Goal: Task Accomplishment & Management: Complete application form

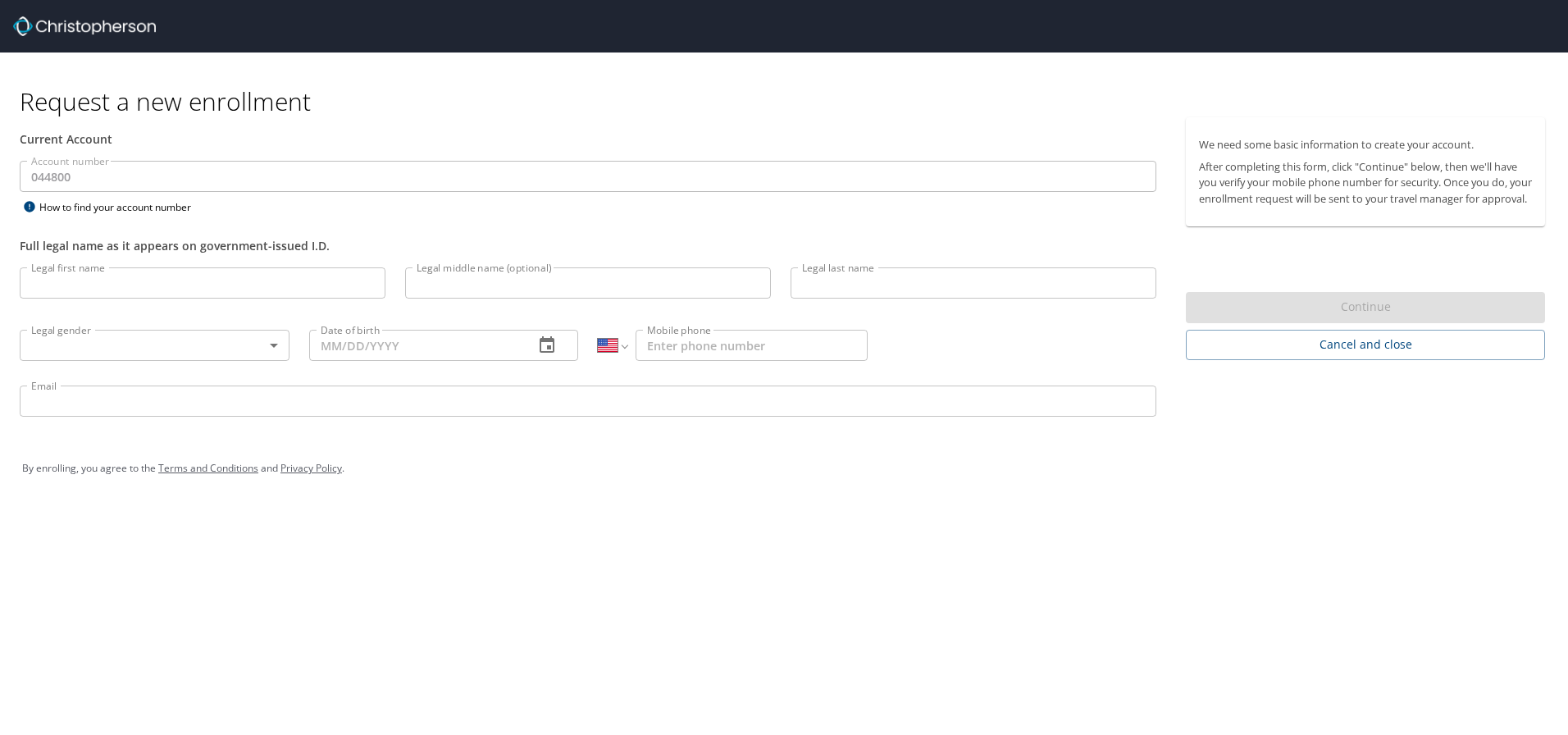
select select "US"
click at [235, 290] on input "Legal first name" at bounding box center [203, 282] width 366 height 31
type input "[PERSON_NAME]"
type input "Addams"
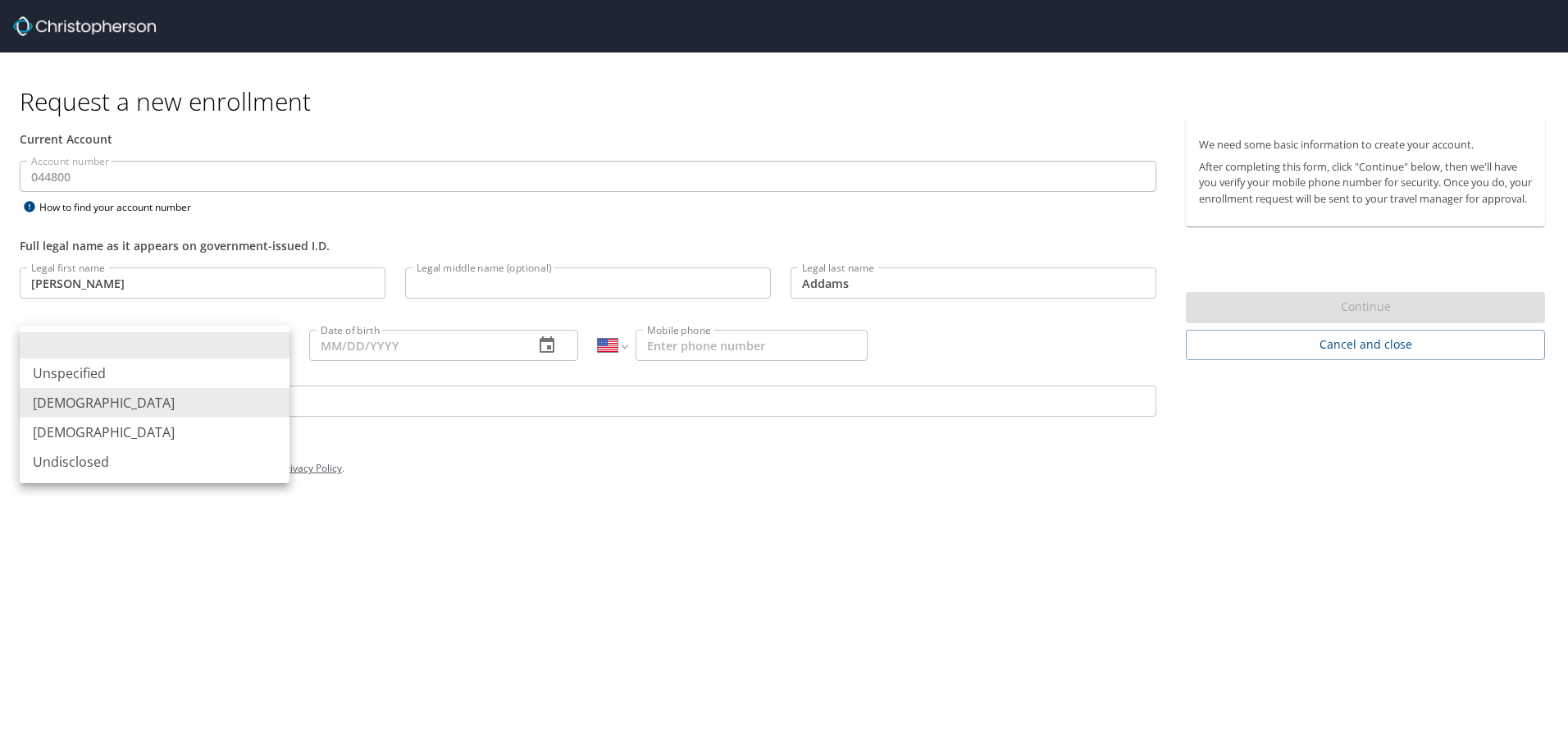
type input "[DEMOGRAPHIC_DATA]"
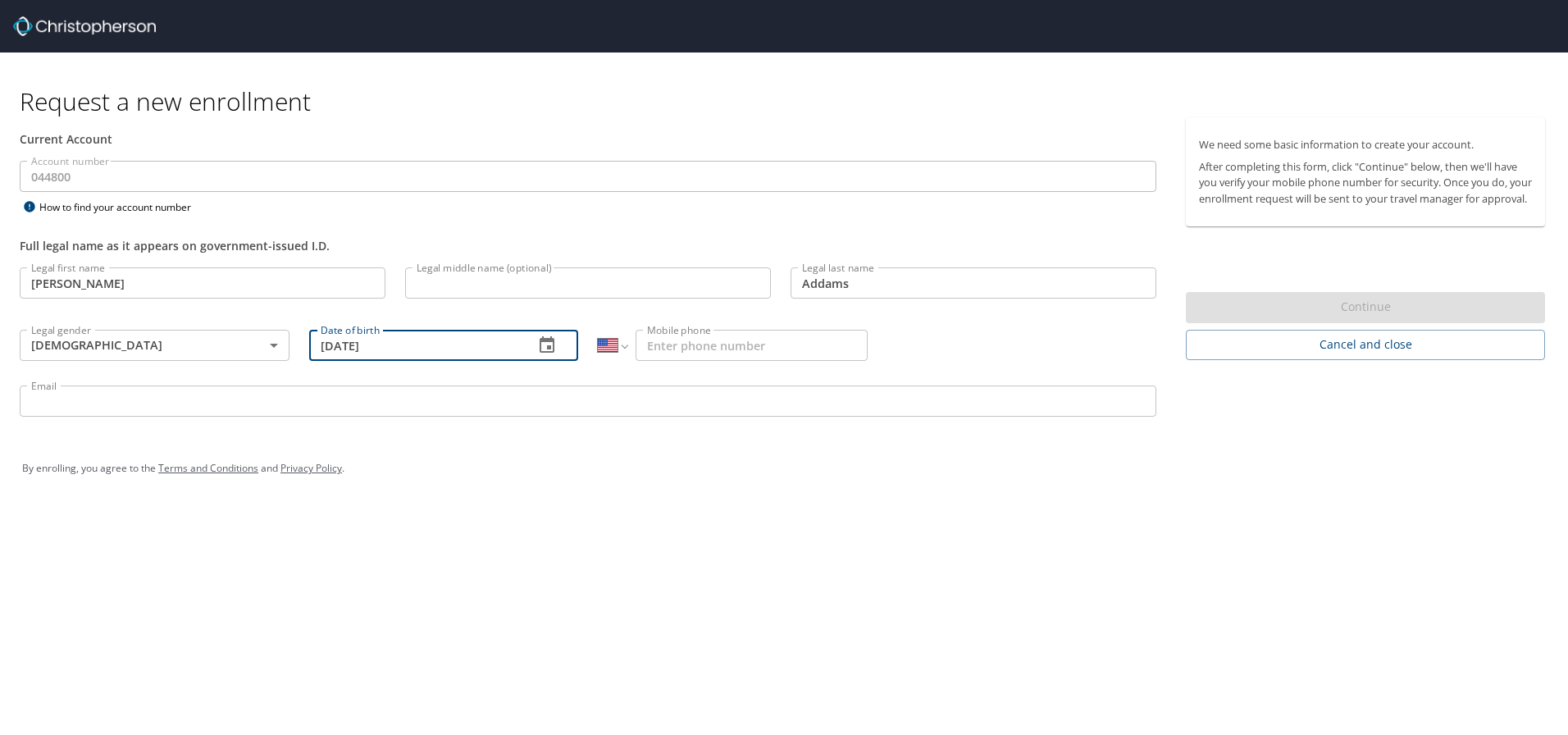
type input "[DATE]"
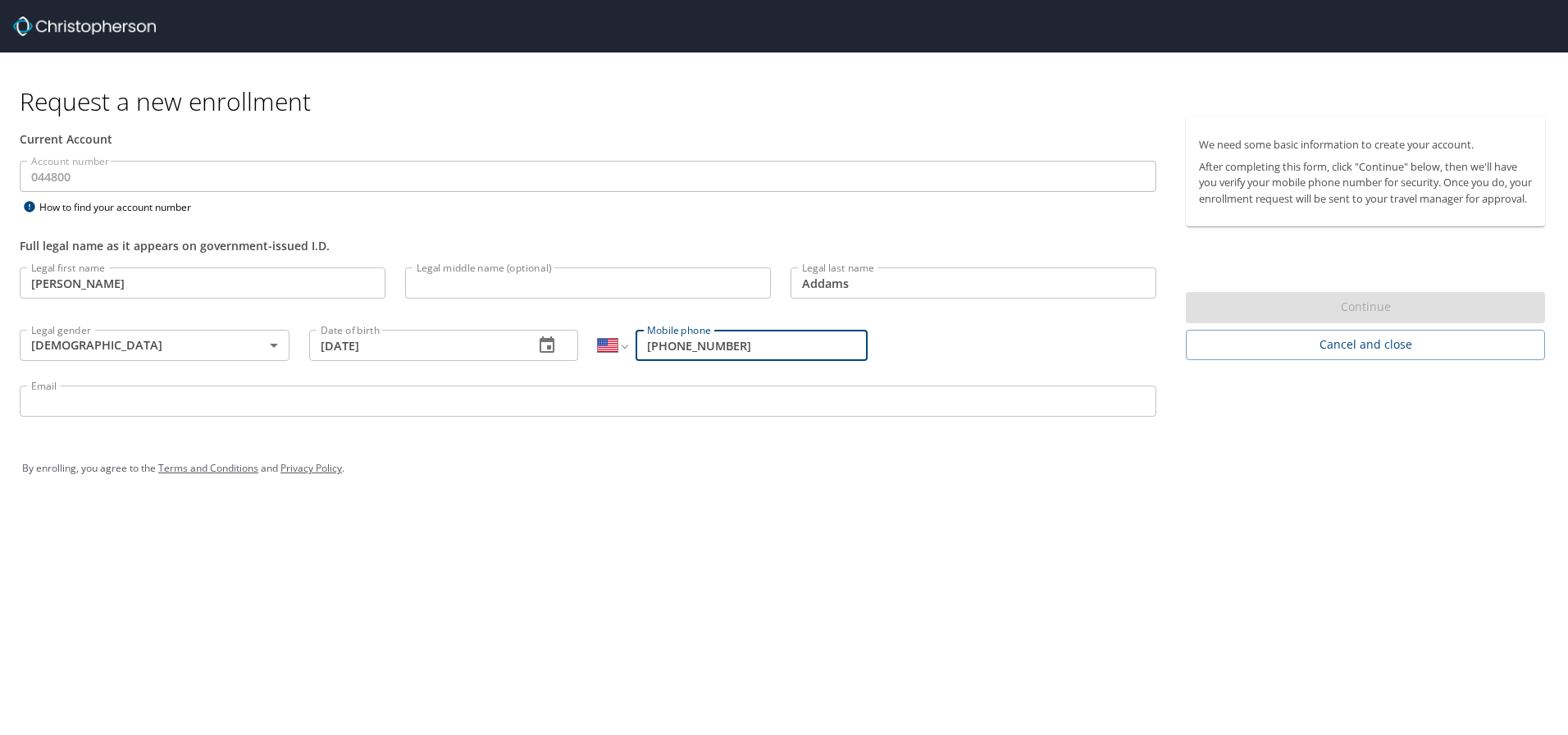
type input "[PHONE_NUMBER]"
click at [161, 398] on input "Email" at bounding box center [588, 400] width 1137 height 31
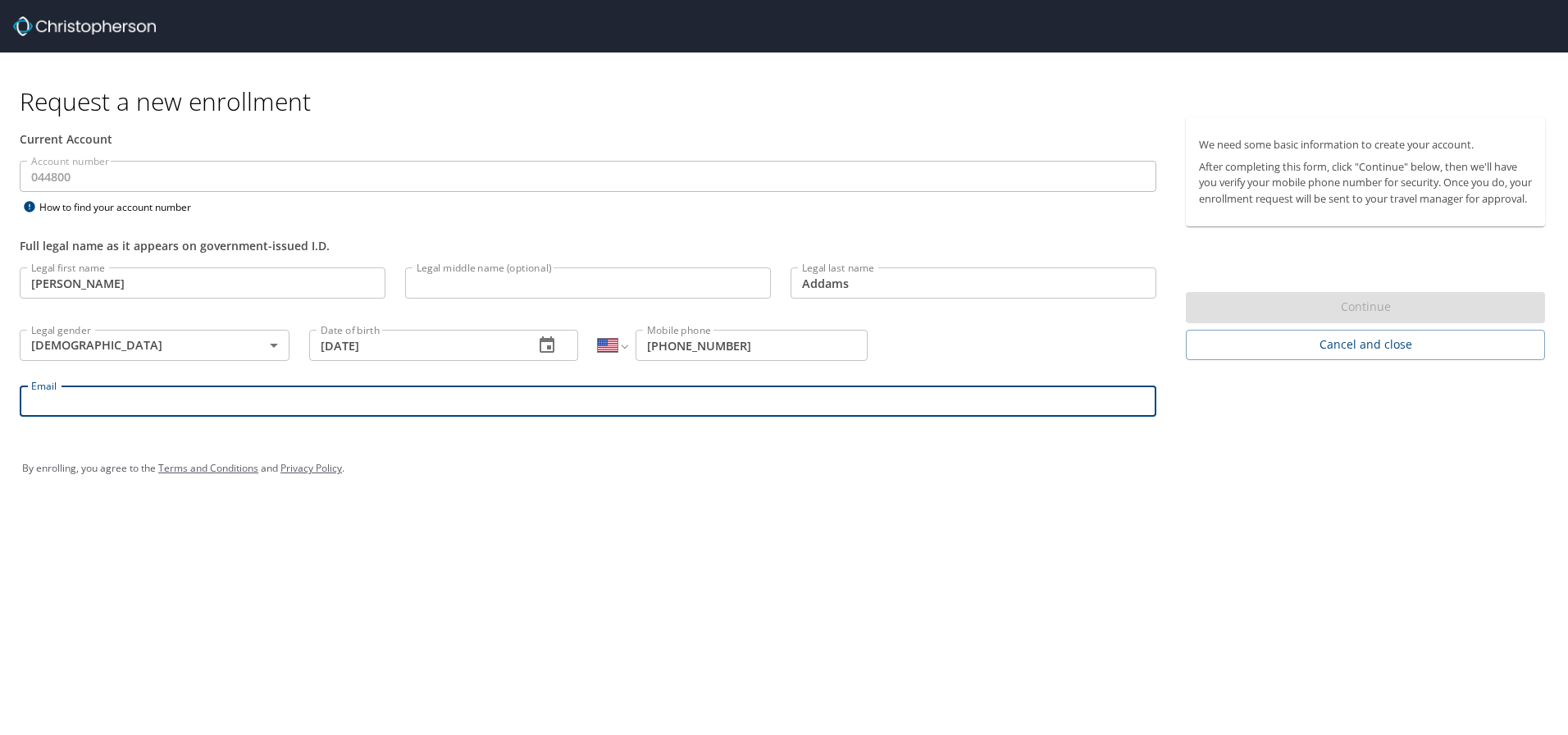
type input "[PERSON_NAME][EMAIL_ADDRESS][DOMAIN_NAME][US_STATE]"
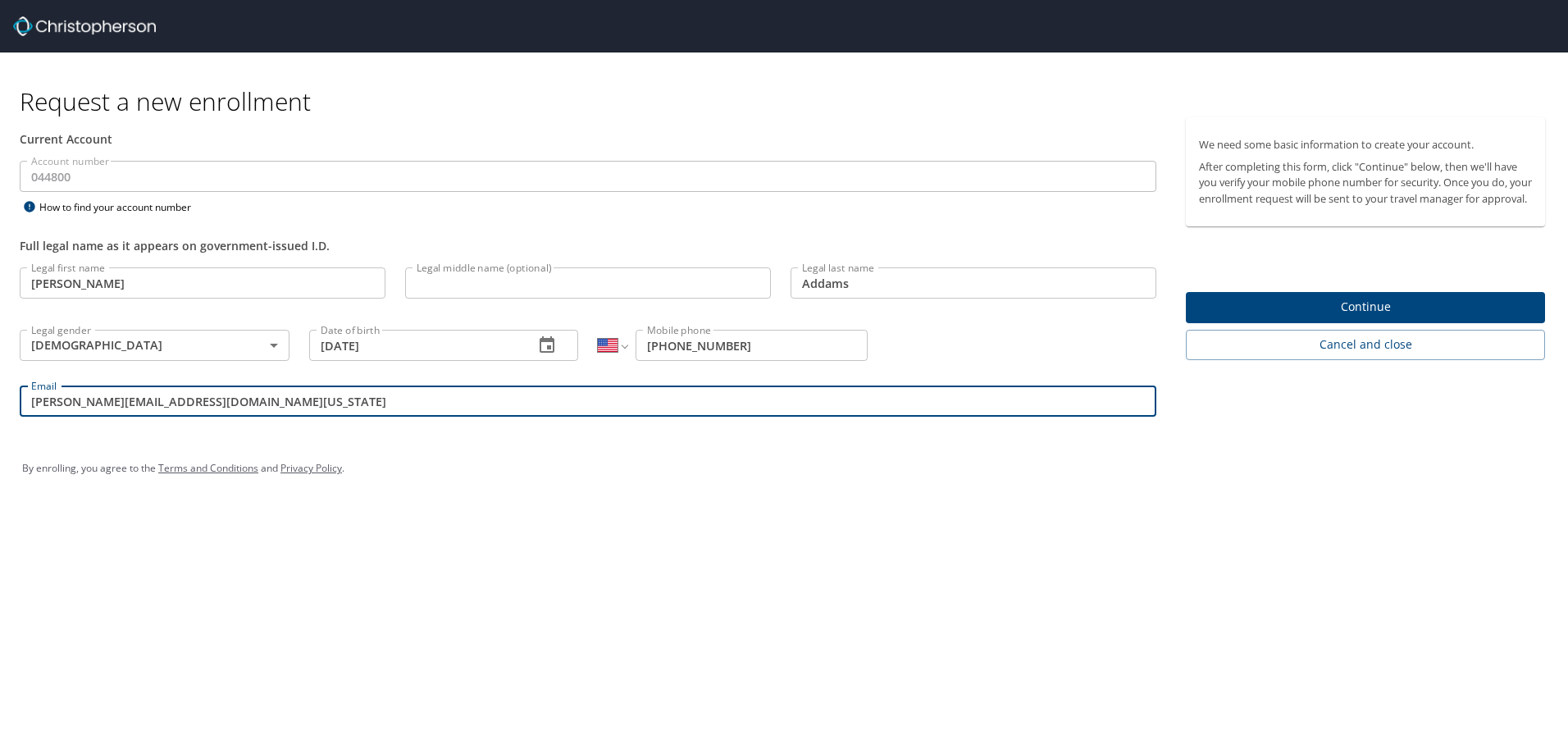
click at [1354, 317] on span "Continue" at bounding box center [1365, 307] width 333 height 21
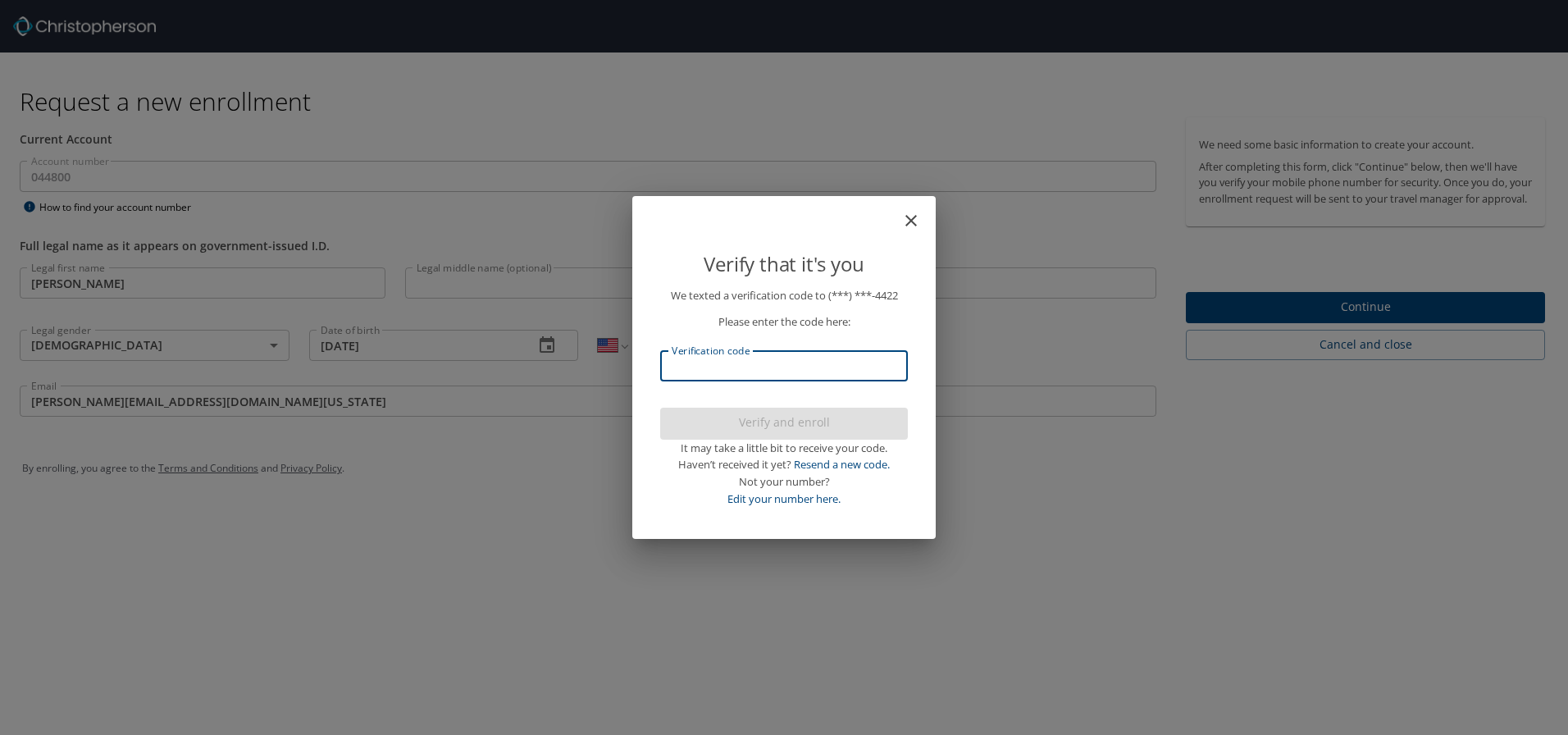
click at [785, 373] on input "Verification code" at bounding box center [784, 365] width 247 height 31
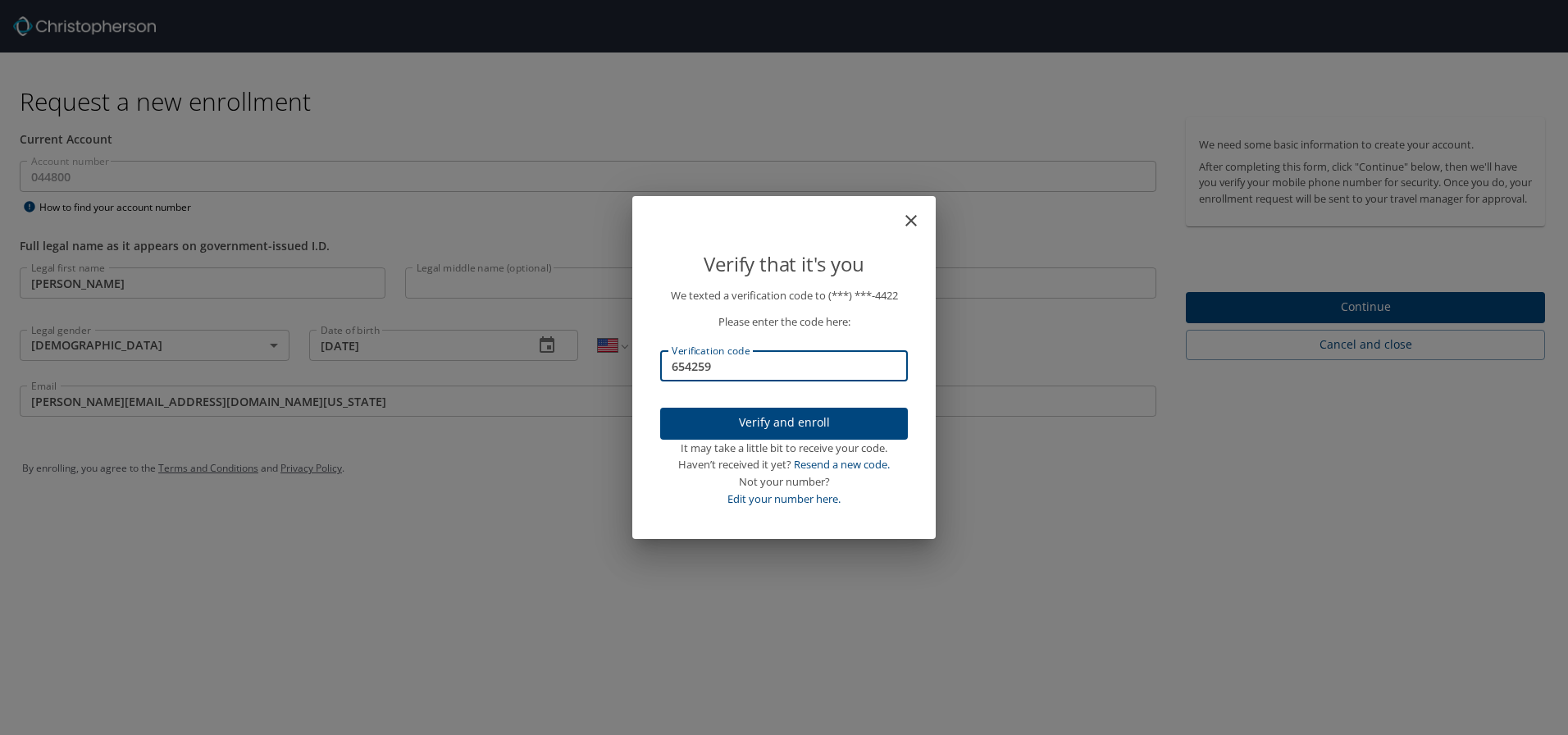
type input "654259"
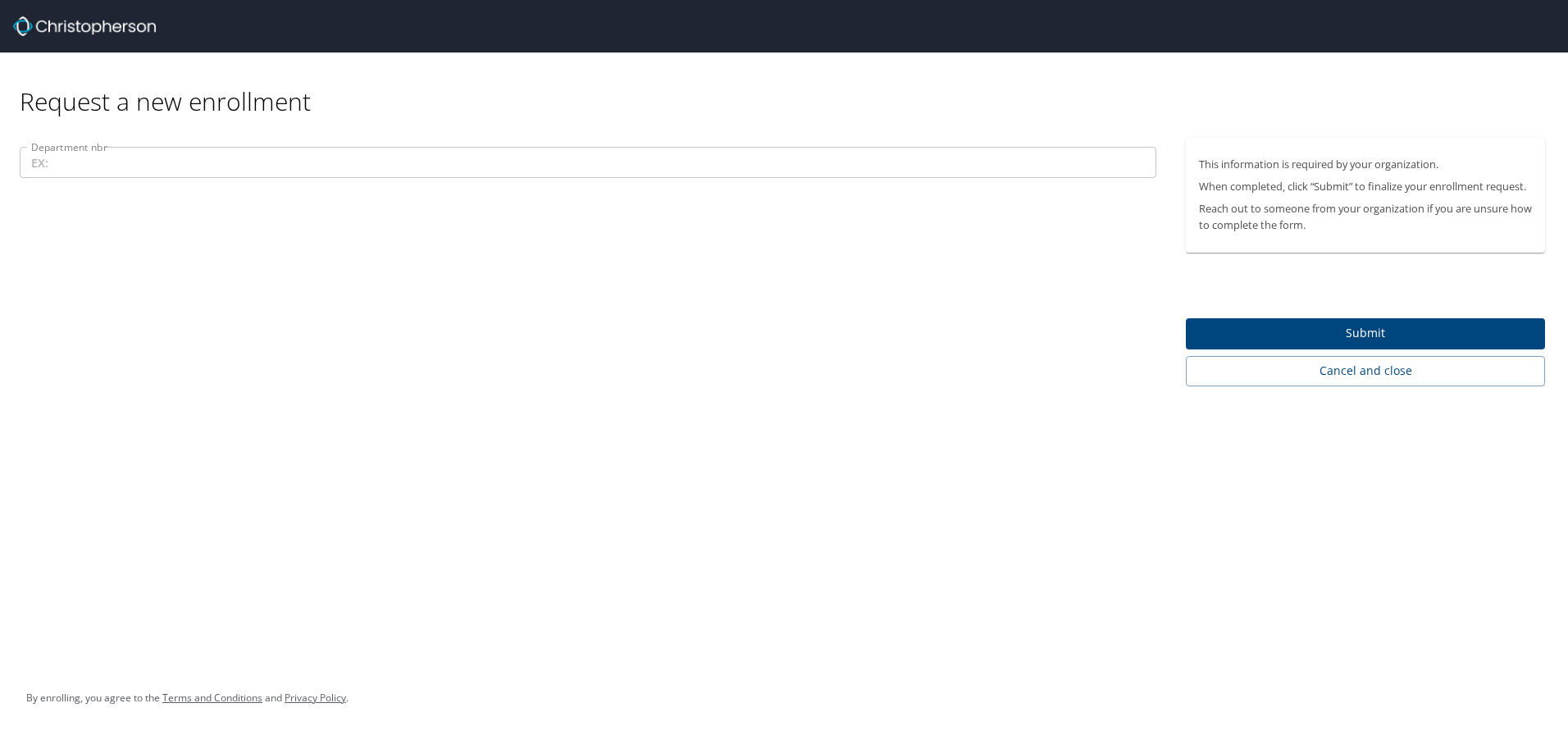
click at [363, 156] on input "Department nbr" at bounding box center [588, 162] width 1137 height 31
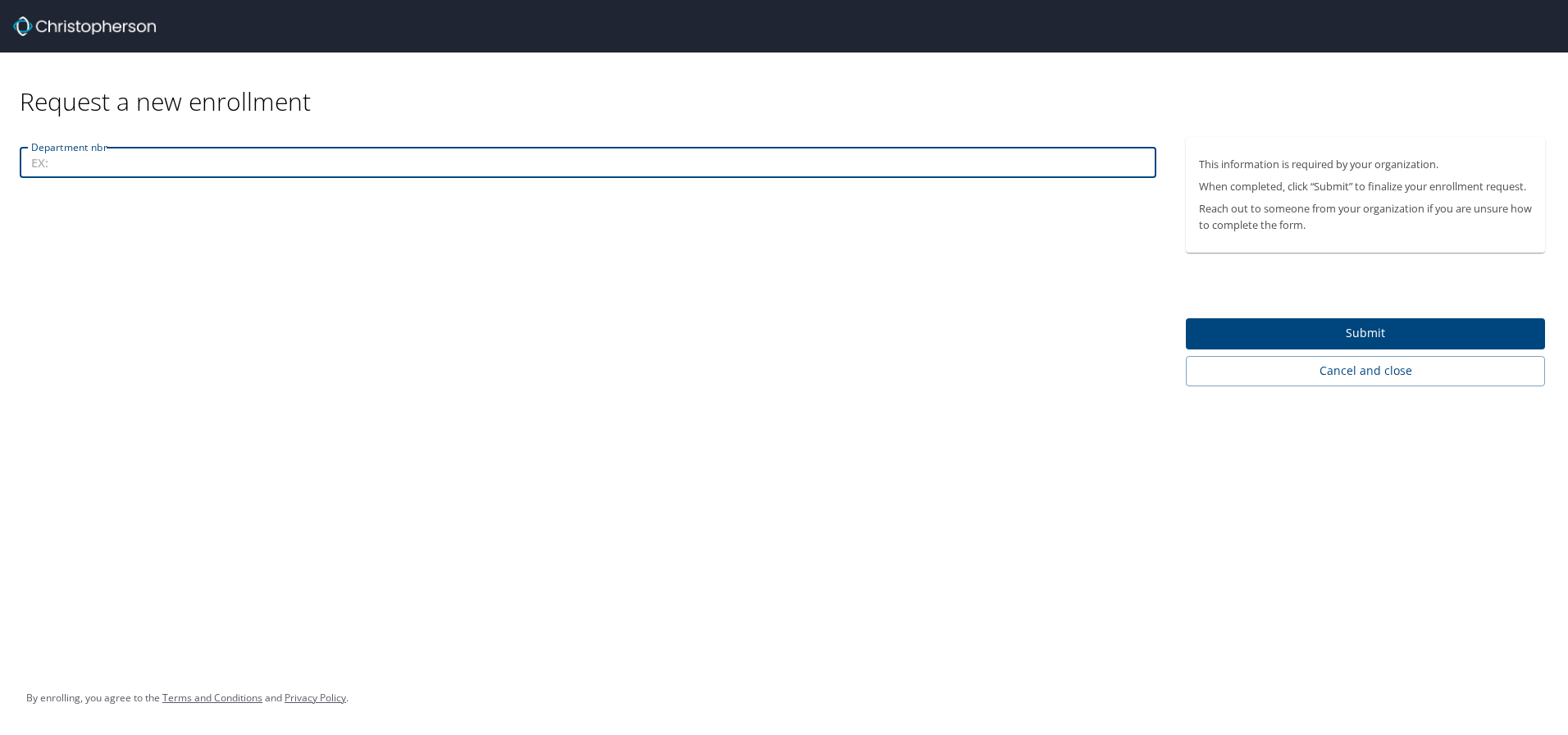
click at [510, 165] on input "Department nbr" at bounding box center [588, 162] width 1137 height 31
type input "044800"
click at [1385, 333] on span "Submit" at bounding box center [1365, 333] width 333 height 21
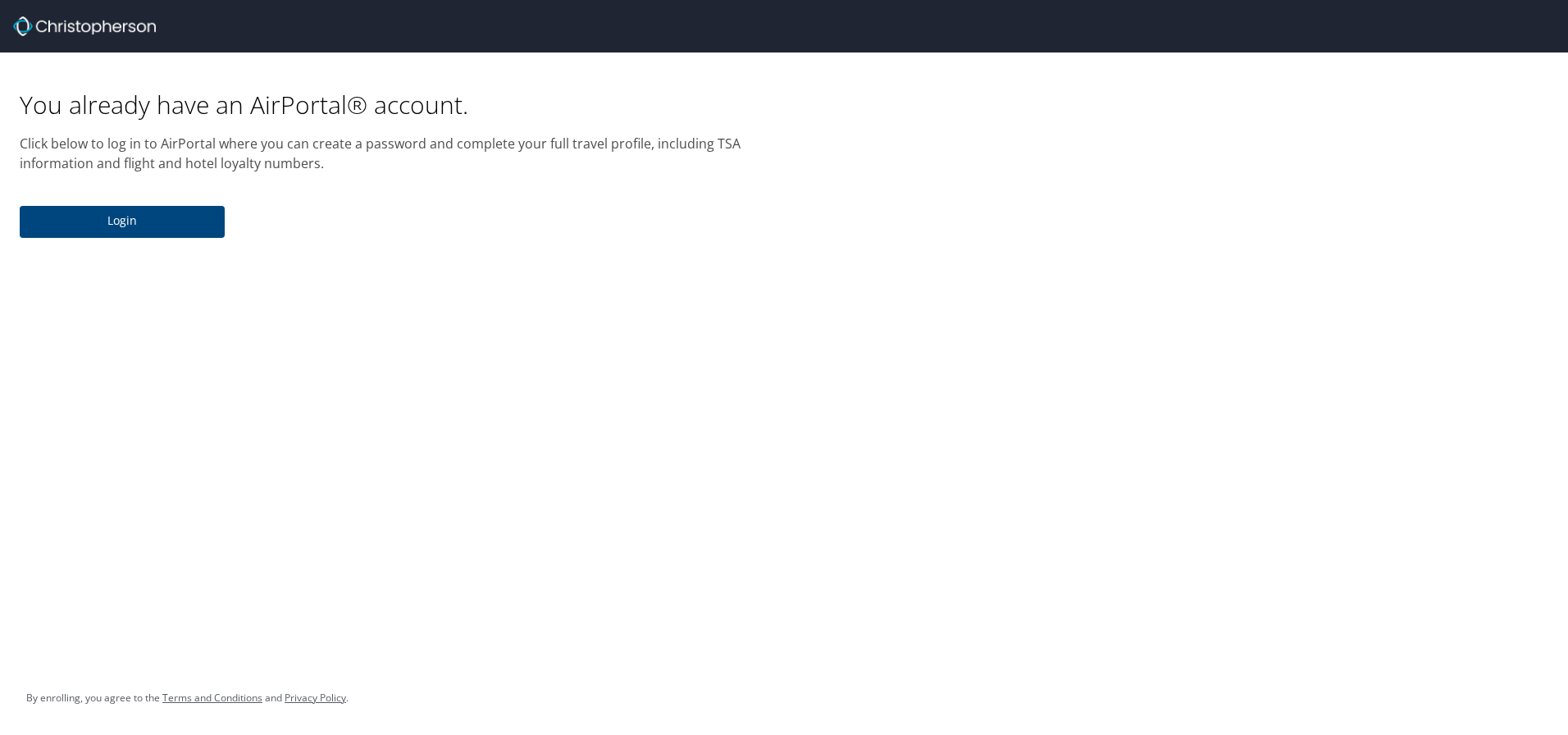
click at [129, 223] on span "Login" at bounding box center [122, 220] width 179 height 21
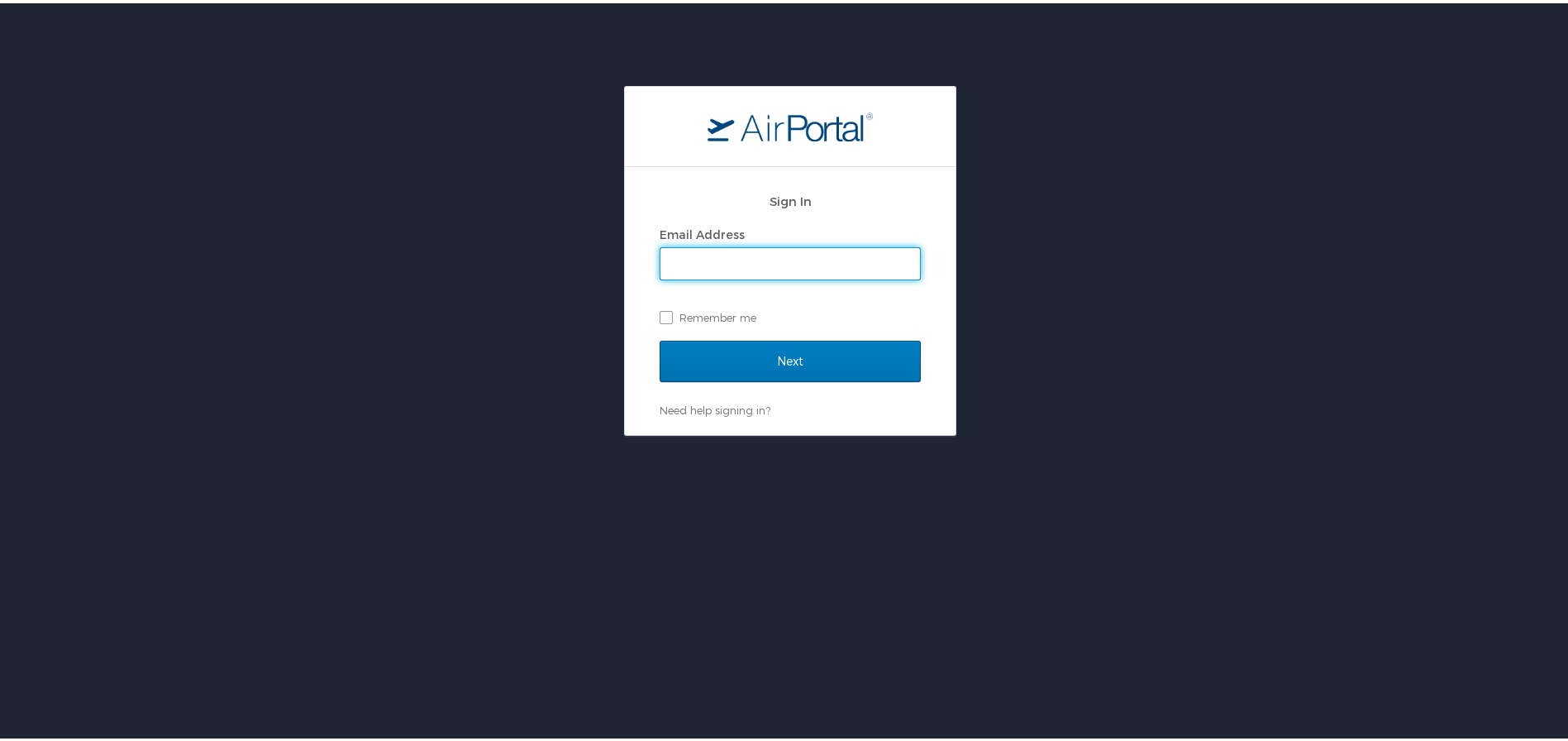
click at [697, 262] on input "Email Address" at bounding box center [790, 260] width 259 height 31
type input "[PERSON_NAME][EMAIL_ADDRESS][DOMAIN_NAME][US_STATE]"
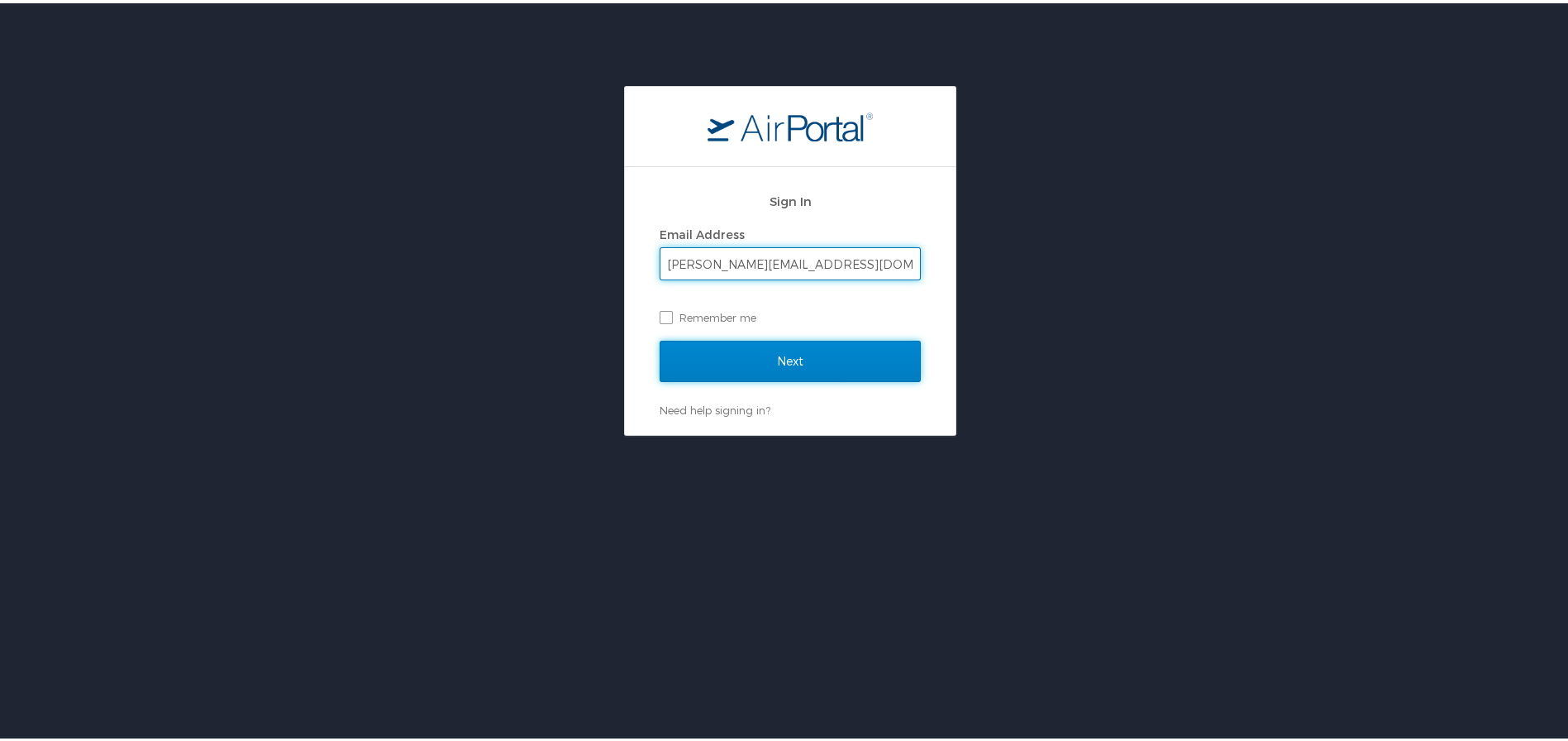
click at [782, 366] on input "Next" at bounding box center [790, 357] width 261 height 41
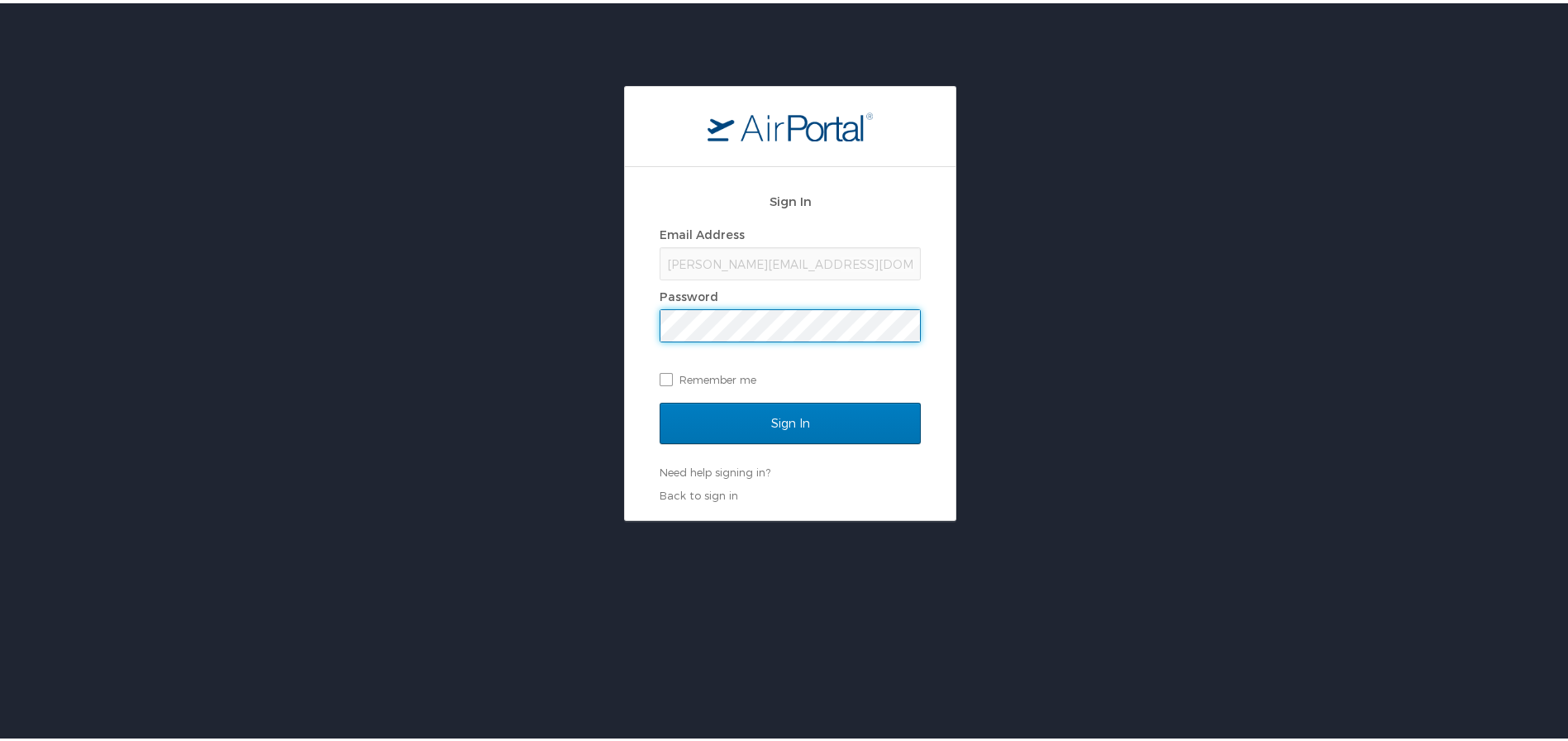
click at [764, 259] on div "[PERSON_NAME][EMAIL_ADDRESS][DOMAIN_NAME][US_STATE]" at bounding box center [790, 260] width 261 height 33
click at [761, 265] on div "[PERSON_NAME][EMAIL_ADDRESS][DOMAIN_NAME][US_STATE]" at bounding box center [790, 260] width 261 height 33
click at [243, 81] on html "Sign In Email Address [PERSON_NAME][EMAIL_ADDRESS][DOMAIN_NAME][US_STATE] Passw…" at bounding box center [790, 412] width 1581 height 824
select select "US"
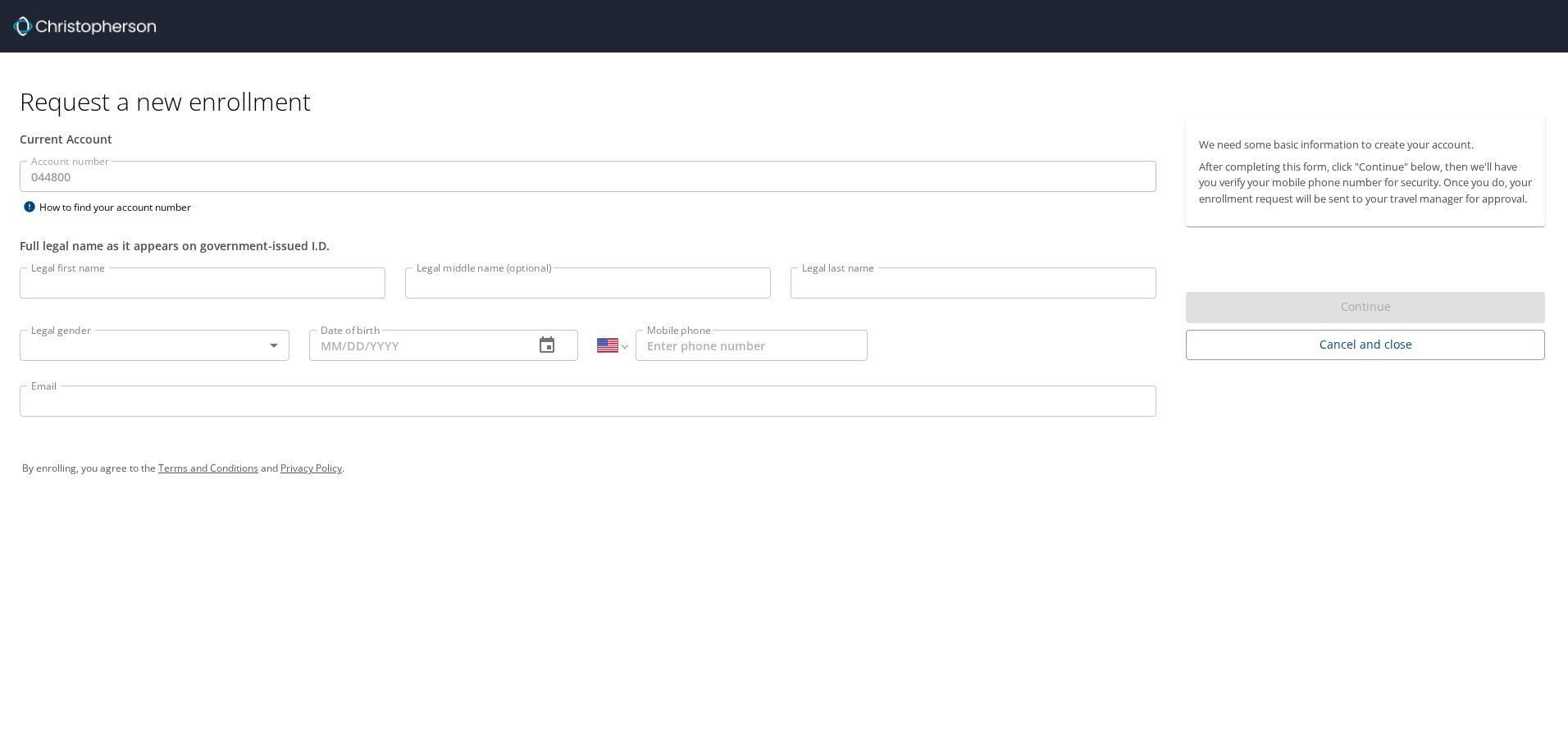
click at [277, 278] on input "Legal first name" at bounding box center [203, 282] width 366 height 31
type input "[PERSON_NAME]"
type input "Addams"
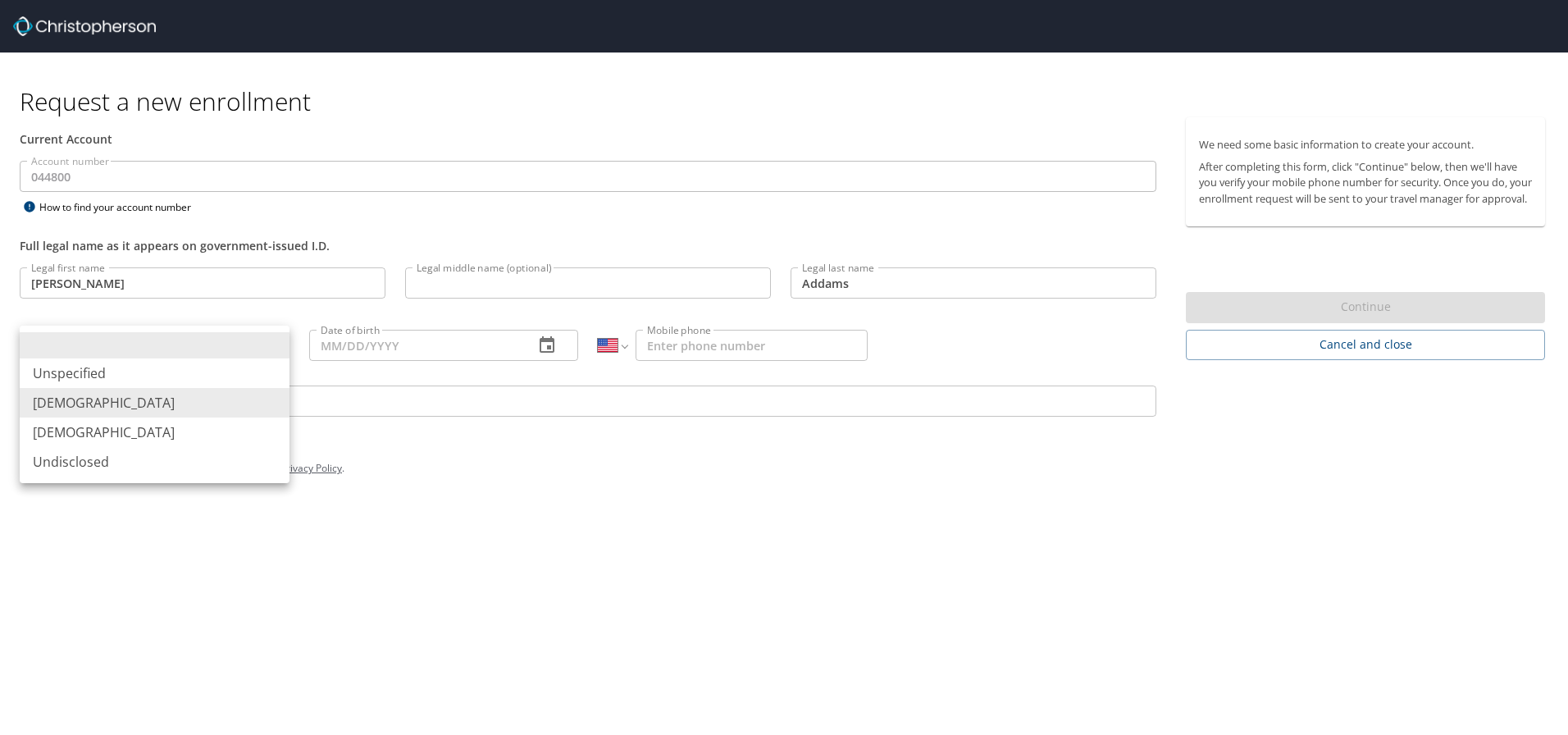
type input "[DEMOGRAPHIC_DATA]"
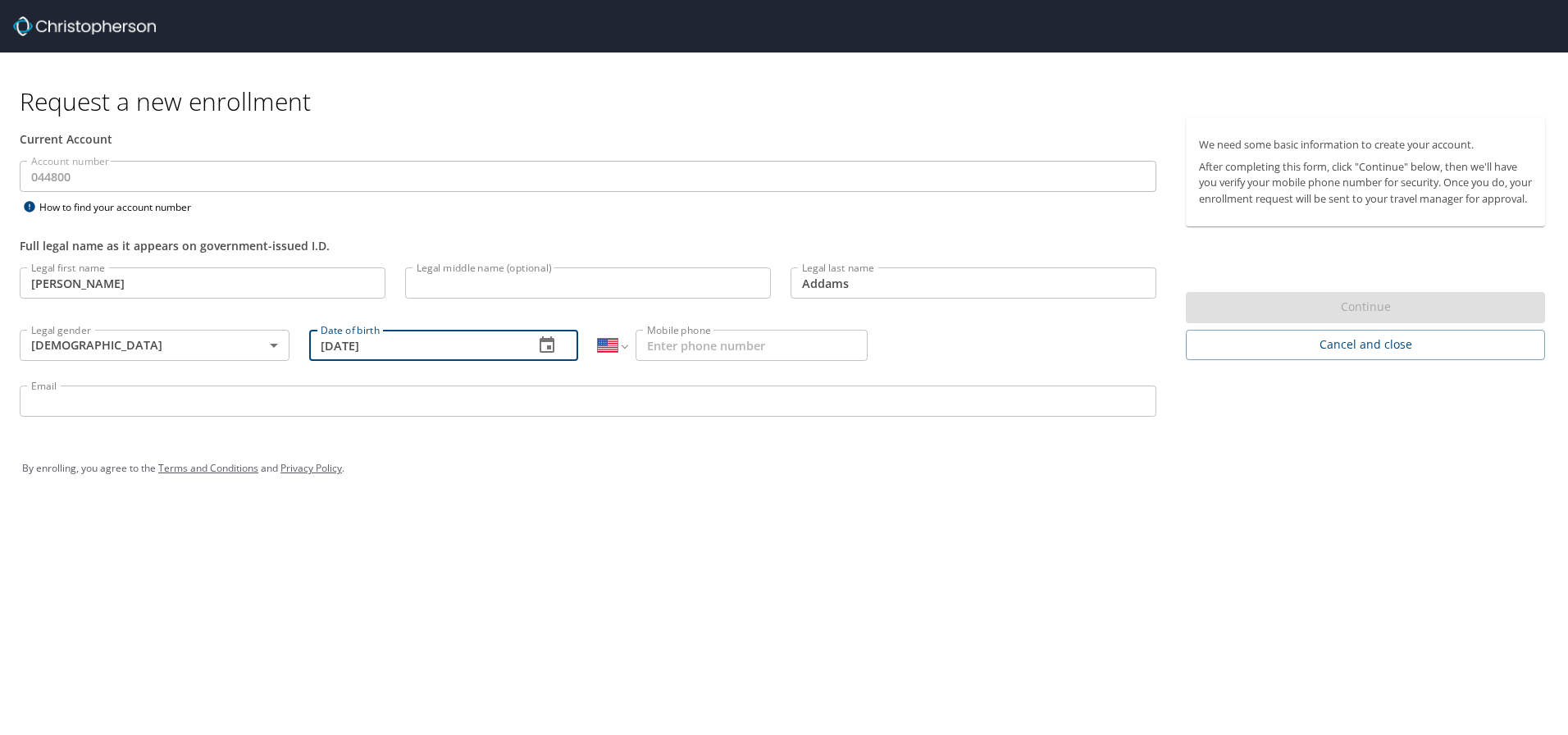
type input "[DATE]"
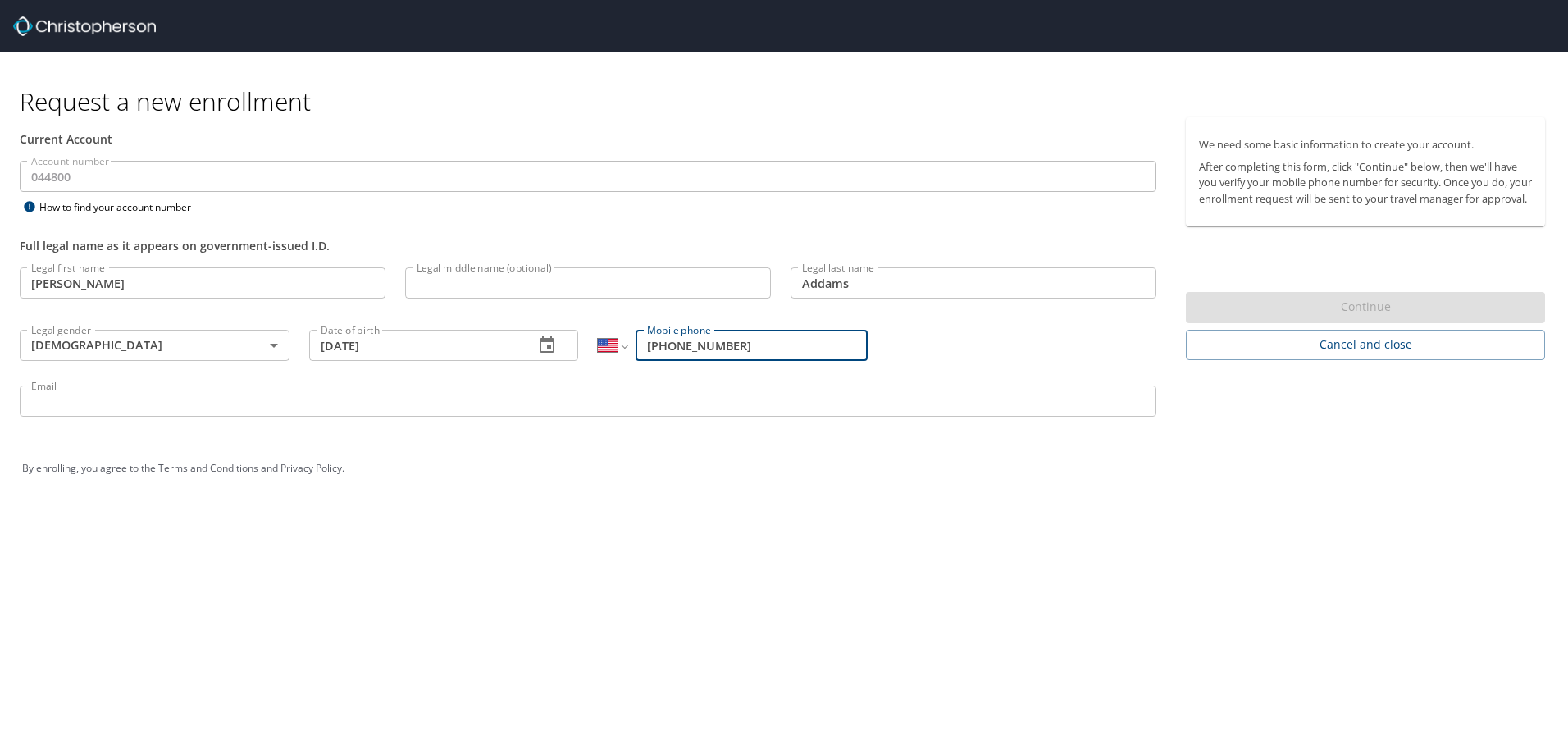
type input "[PHONE_NUMBER]"
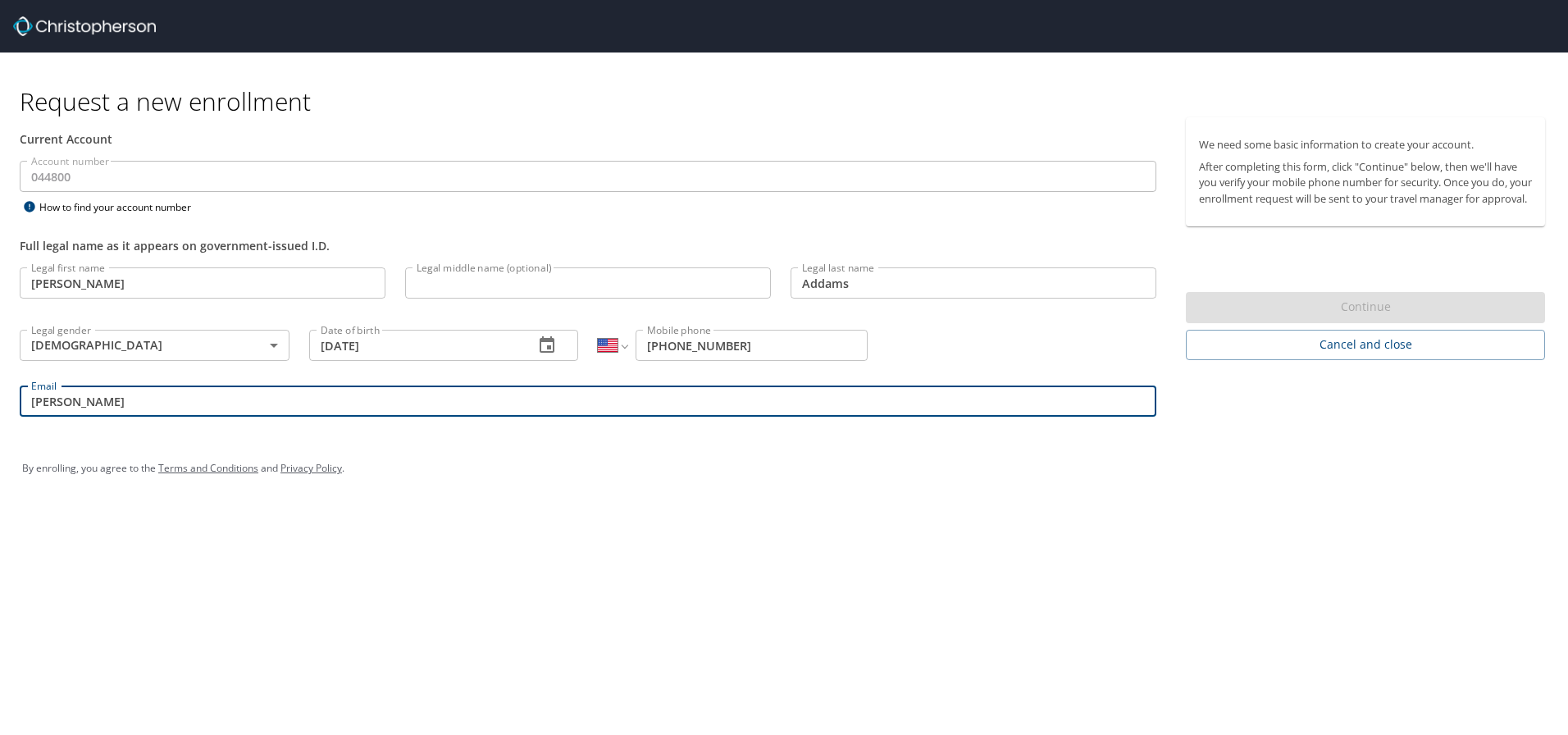
type input "[PERSON_NAME][EMAIL_ADDRESS][DOMAIN_NAME]"
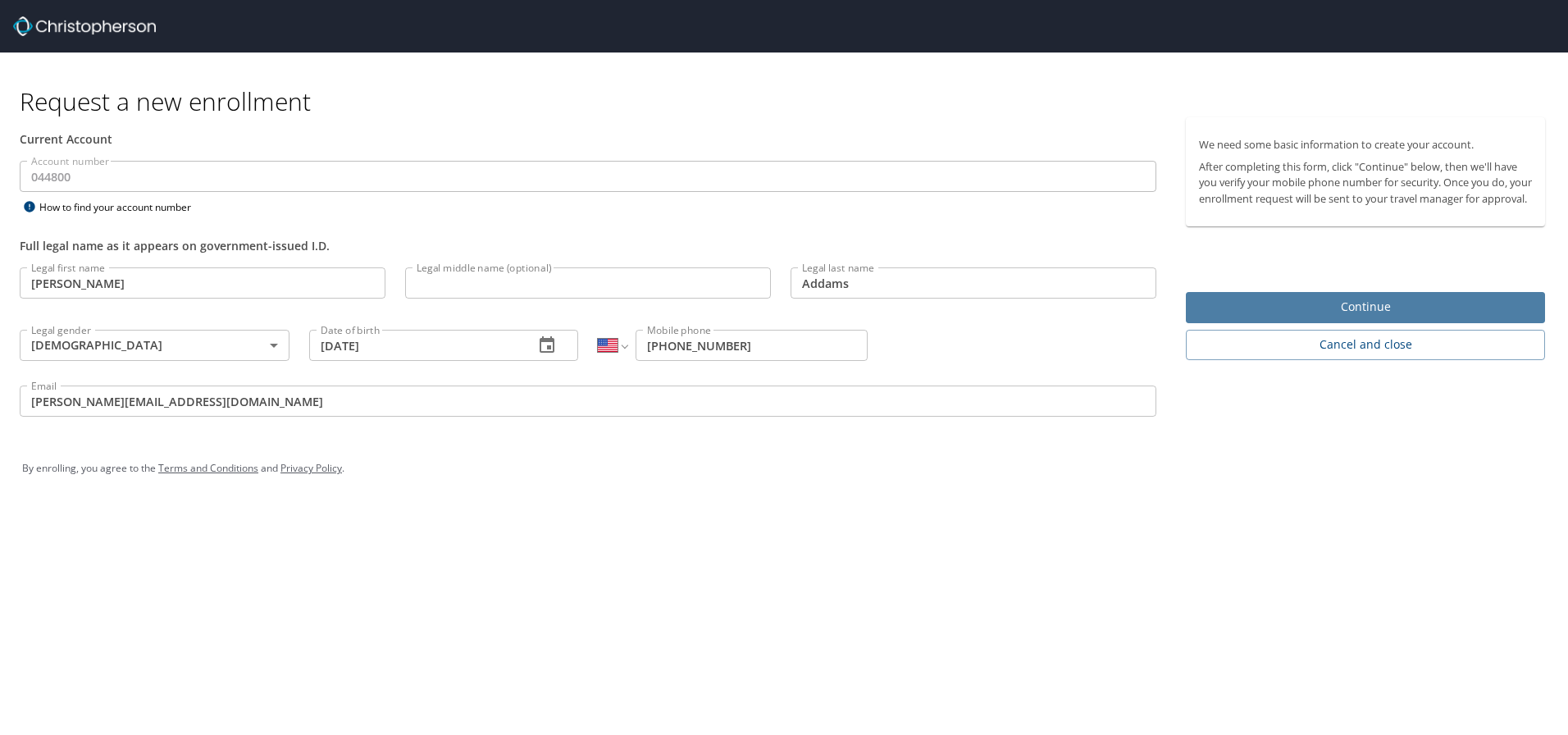
click at [1339, 317] on span "Continue" at bounding box center [1365, 307] width 333 height 21
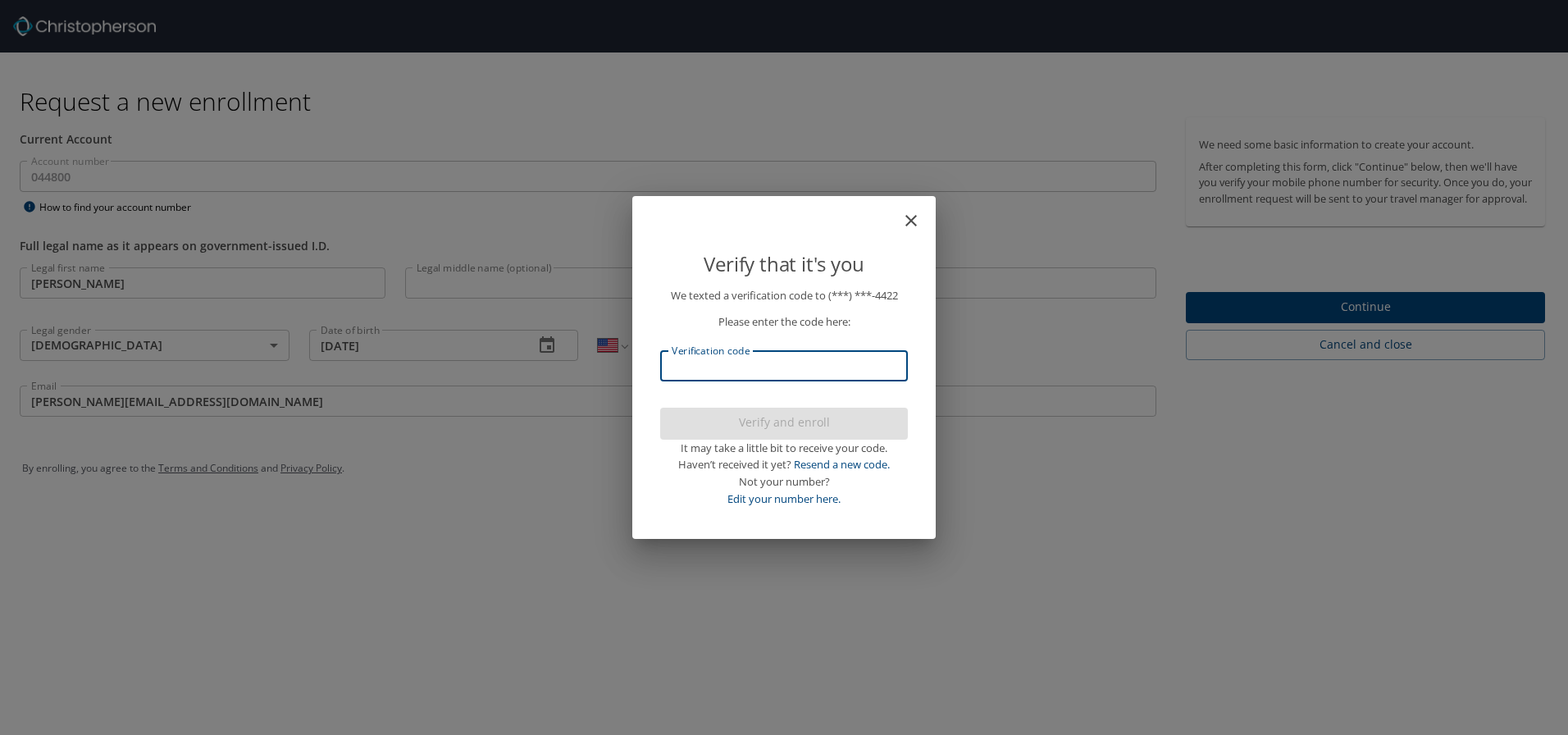
click at [804, 371] on input "Verification code" at bounding box center [784, 365] width 247 height 31
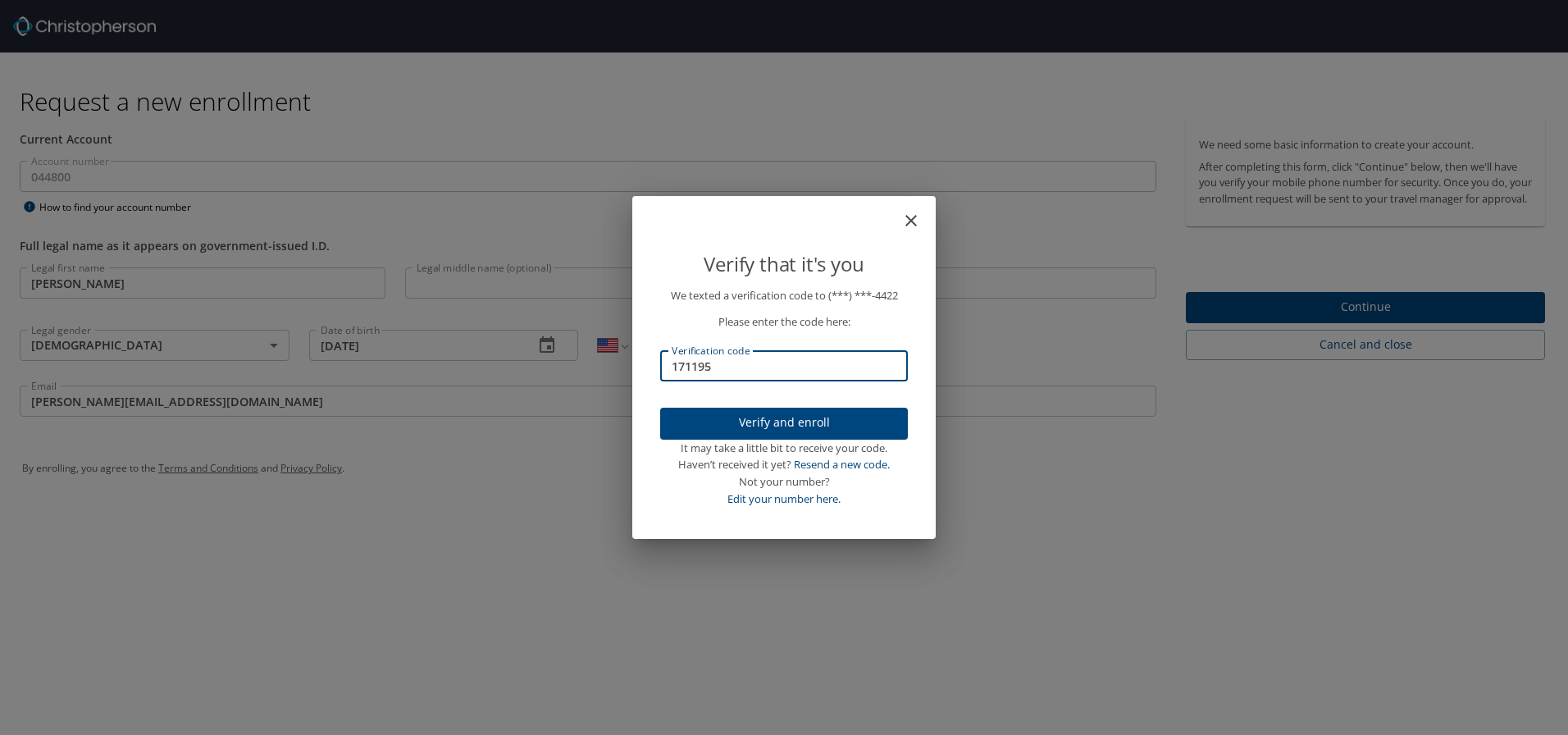
type input "171195"
click at [776, 427] on span "Verify and enroll" at bounding box center [784, 423] width 221 height 21
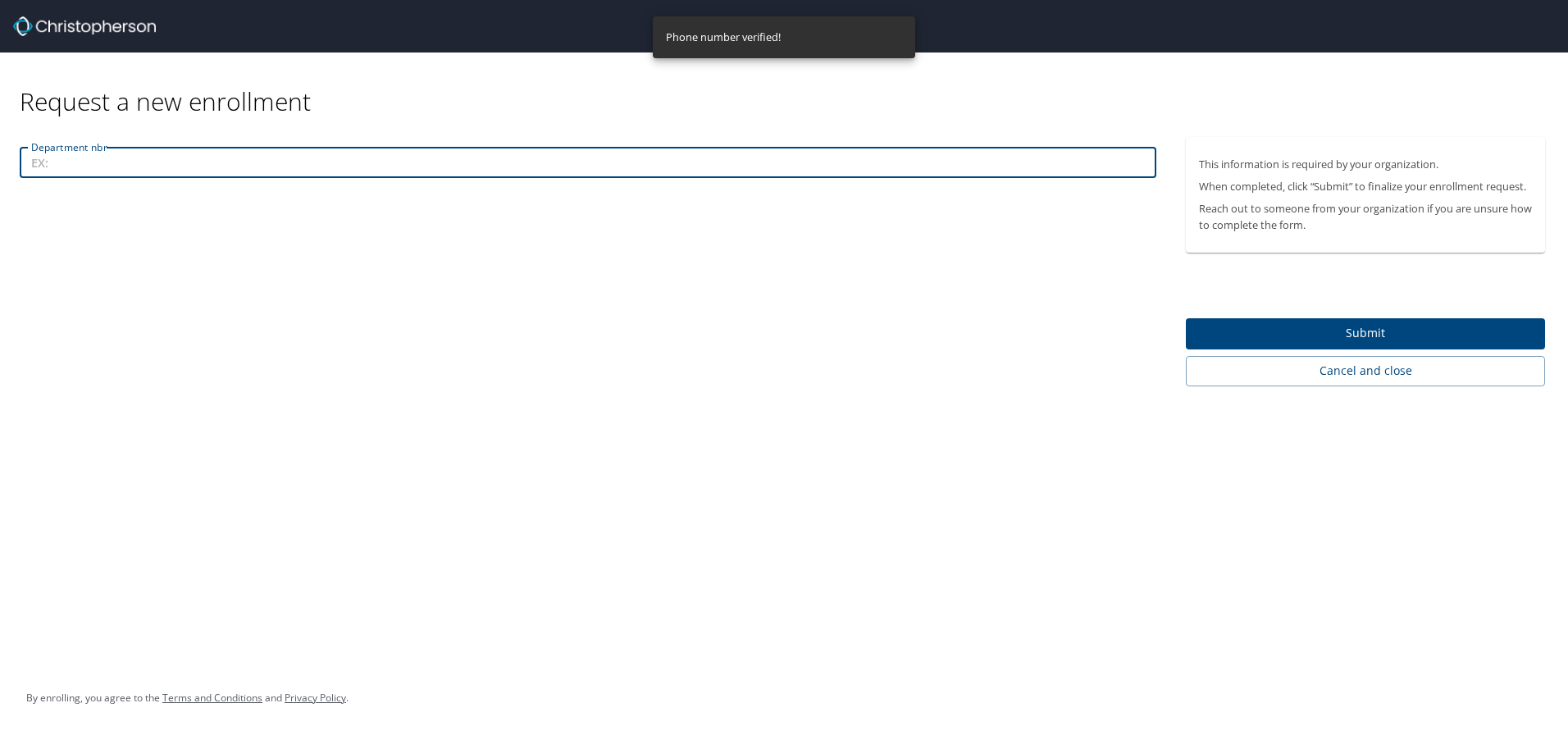
click at [399, 169] on input "Department nbr" at bounding box center [588, 162] width 1137 height 31
type input "044800"
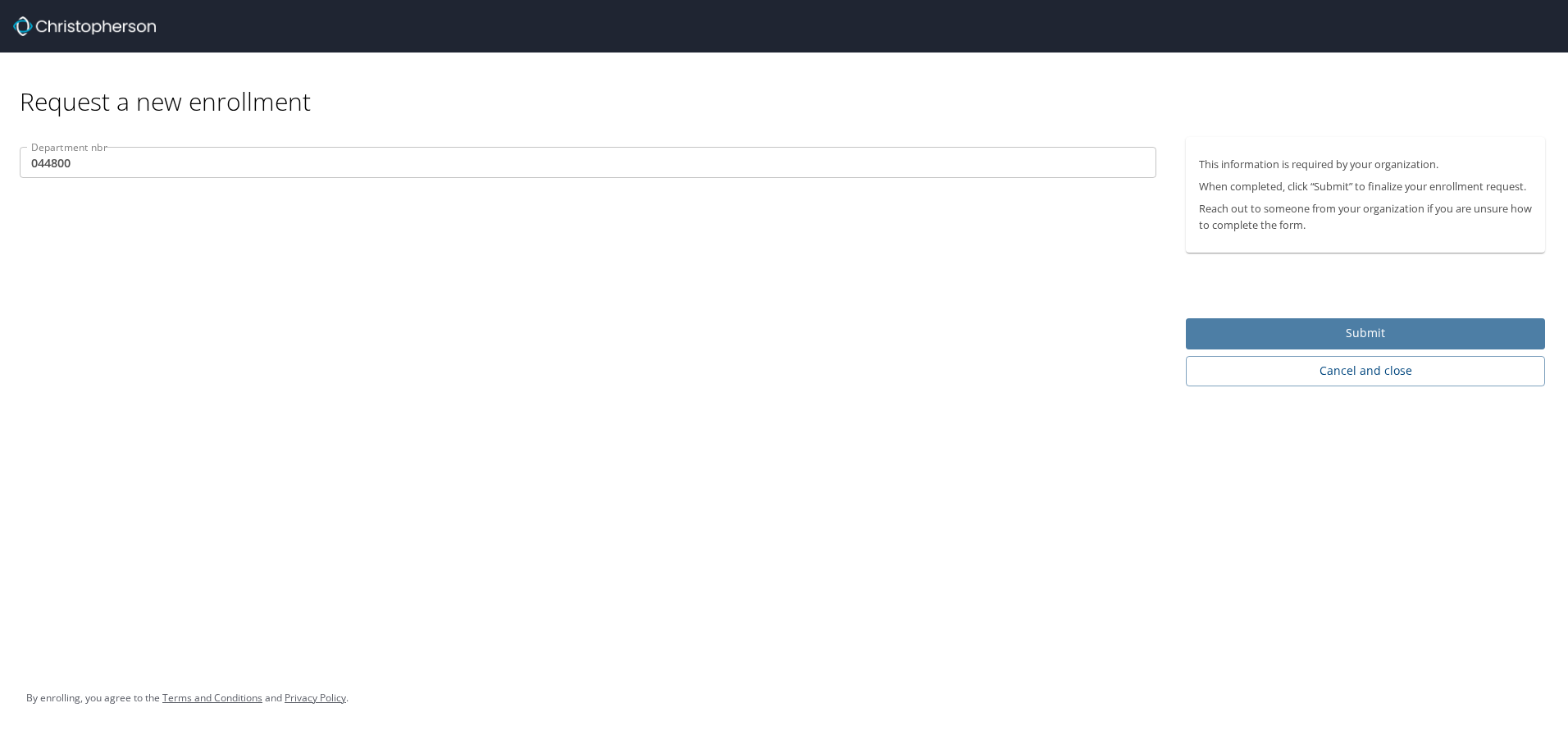
click at [1369, 335] on span "Submit" at bounding box center [1365, 333] width 333 height 21
